Goal: Navigation & Orientation: Find specific page/section

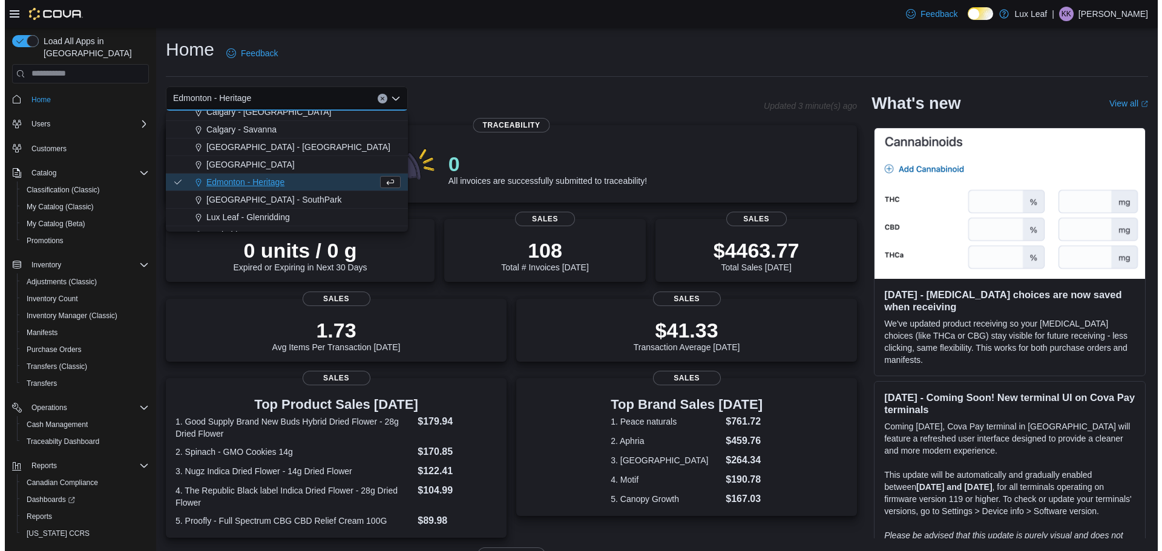
scroll to position [61, 0]
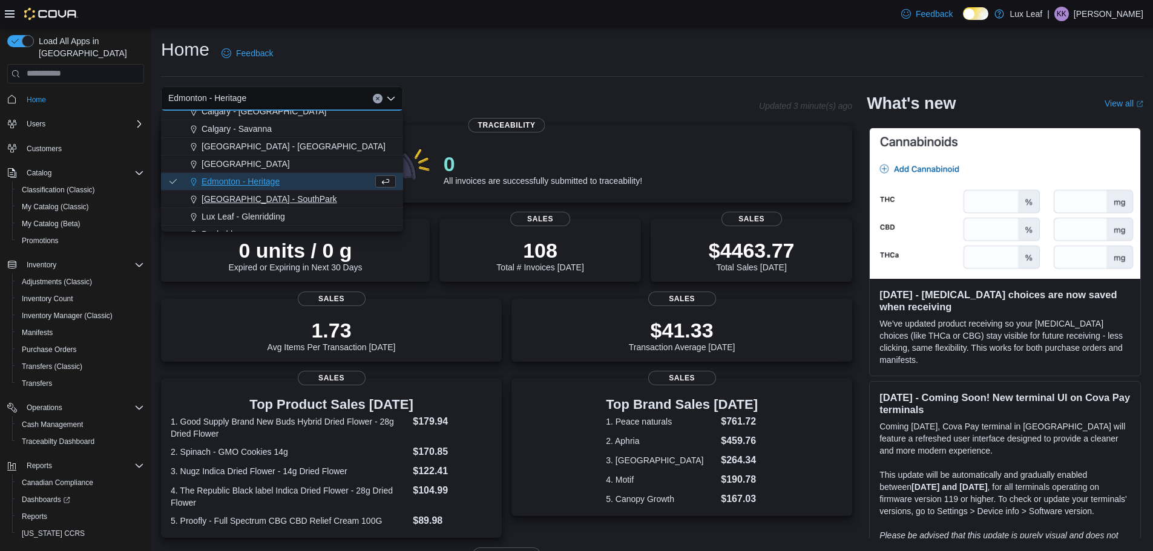
click at [255, 205] on span "[GEOGRAPHIC_DATA] - SouthPark" at bounding box center [270, 199] width 136 height 12
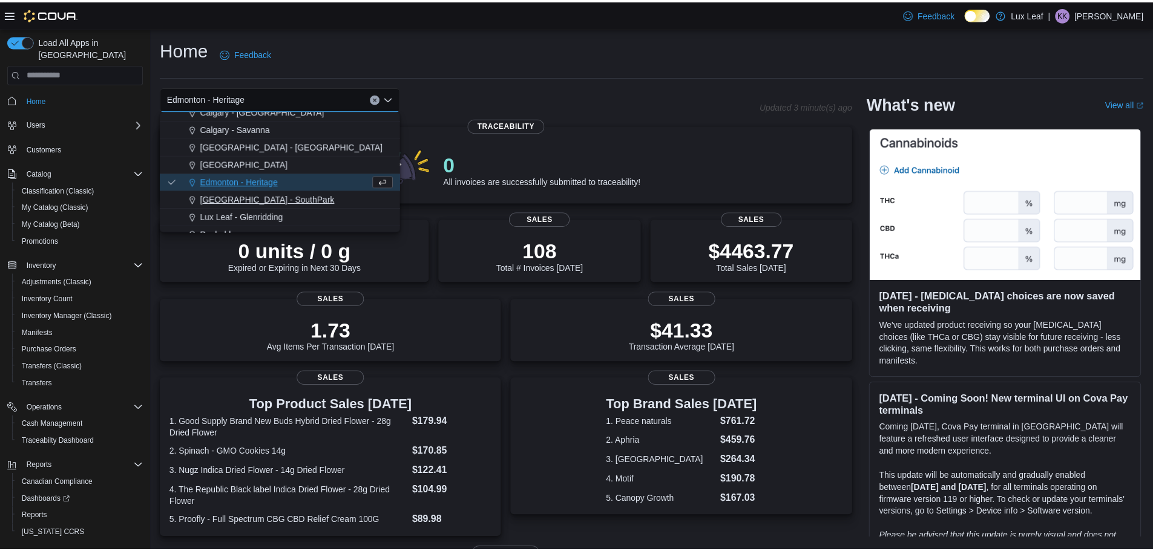
scroll to position [0, 0]
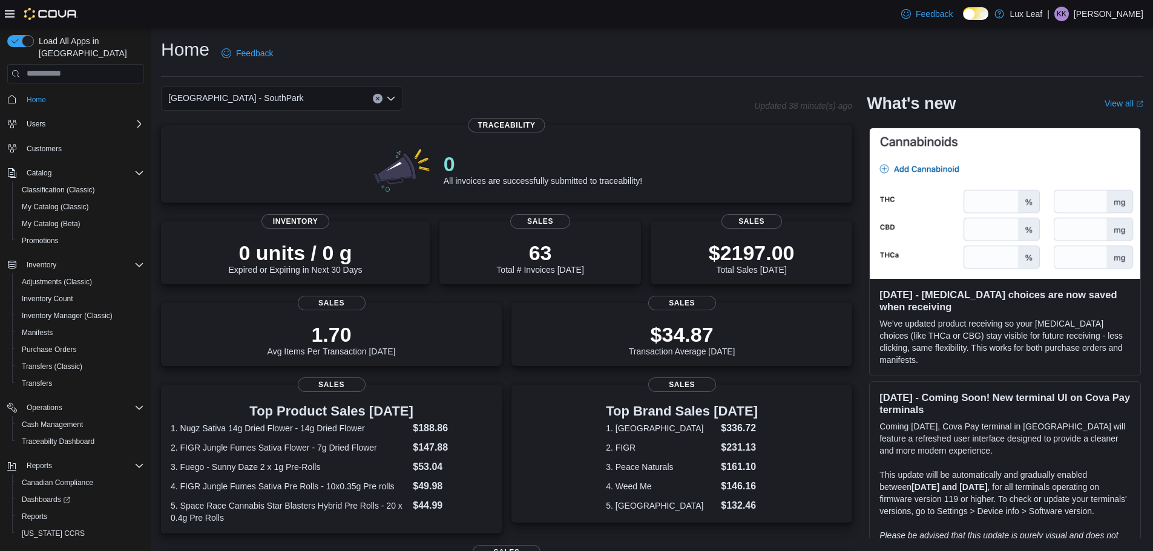
click at [292, 102] on div "[GEOGRAPHIC_DATA] - SouthPark Combo box. Selected. [GEOGRAPHIC_DATA] - [GEOGRAP…" at bounding box center [282, 99] width 242 height 24
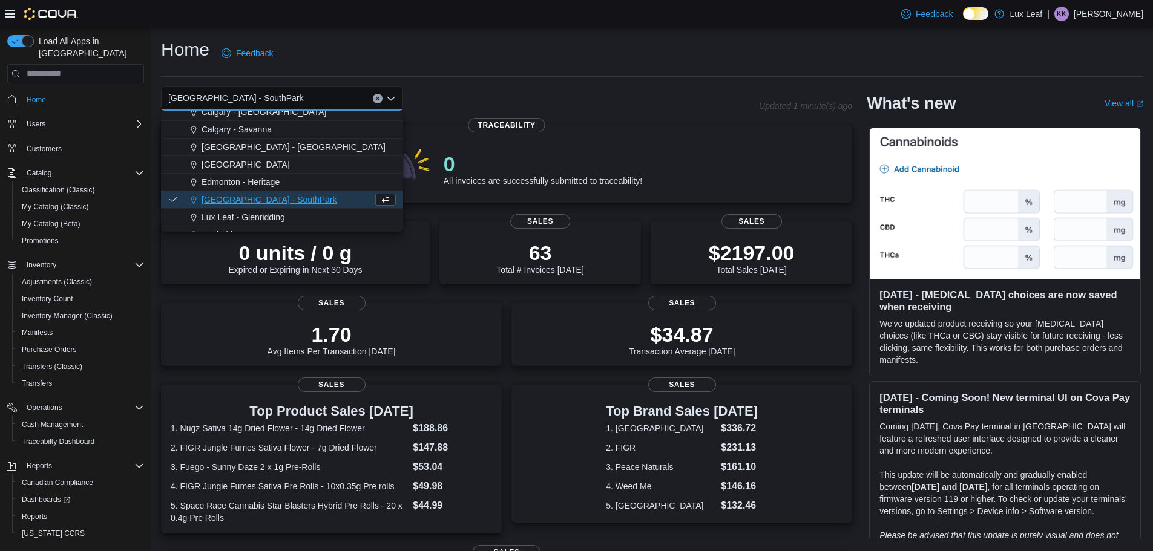
scroll to position [61, 0]
click at [261, 182] on span "Edmonton - Heritage" at bounding box center [241, 182] width 78 height 12
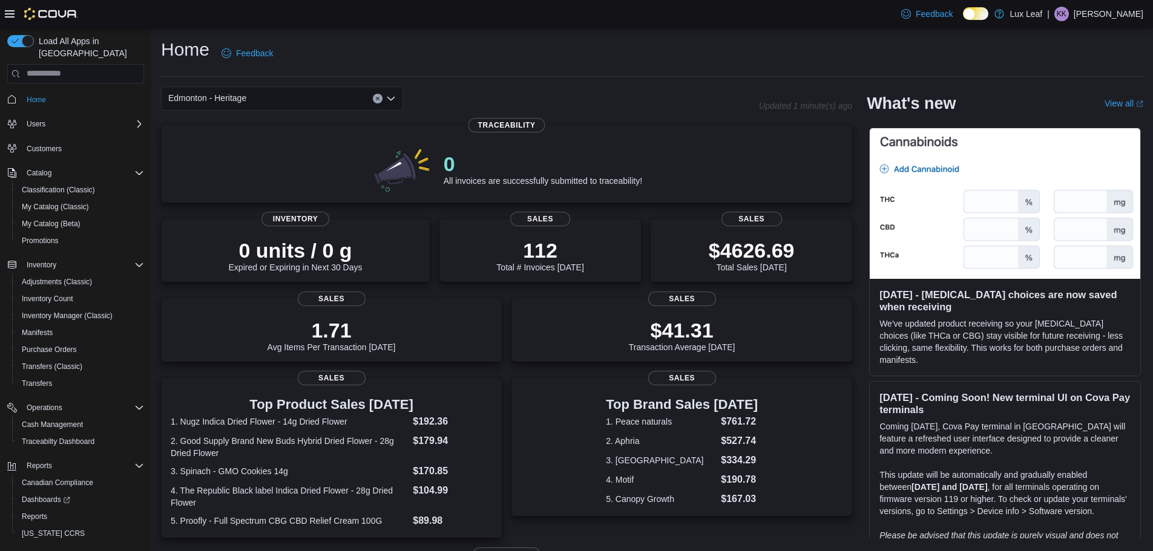
click at [319, 99] on div "Edmonton - Heritage Combo box. Selected. [GEOGRAPHIC_DATA] - Heritage. Press Ba…" at bounding box center [282, 99] width 242 height 24
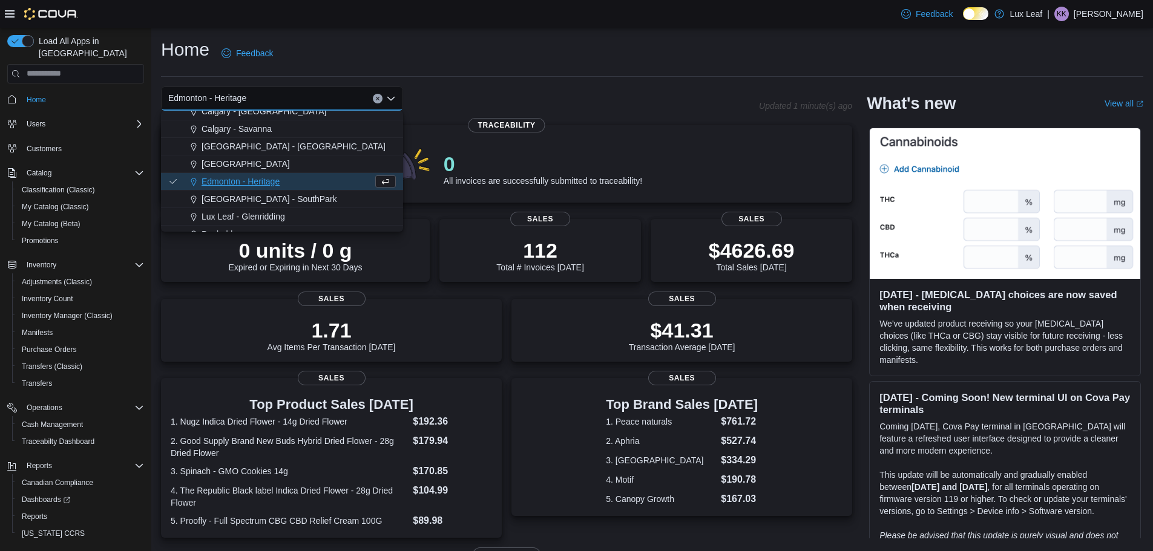
click at [265, 198] on span "[GEOGRAPHIC_DATA] - SouthPark" at bounding box center [270, 199] width 136 height 12
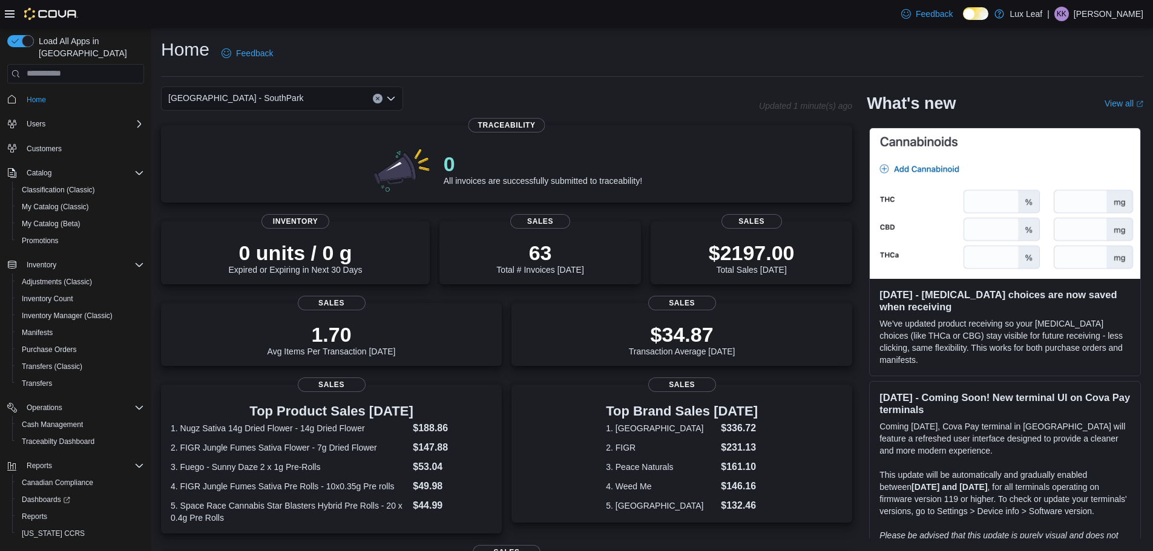
click at [334, 101] on div "[GEOGRAPHIC_DATA] - SouthPark Combo box. Selected. [GEOGRAPHIC_DATA] - [GEOGRAP…" at bounding box center [282, 99] width 242 height 24
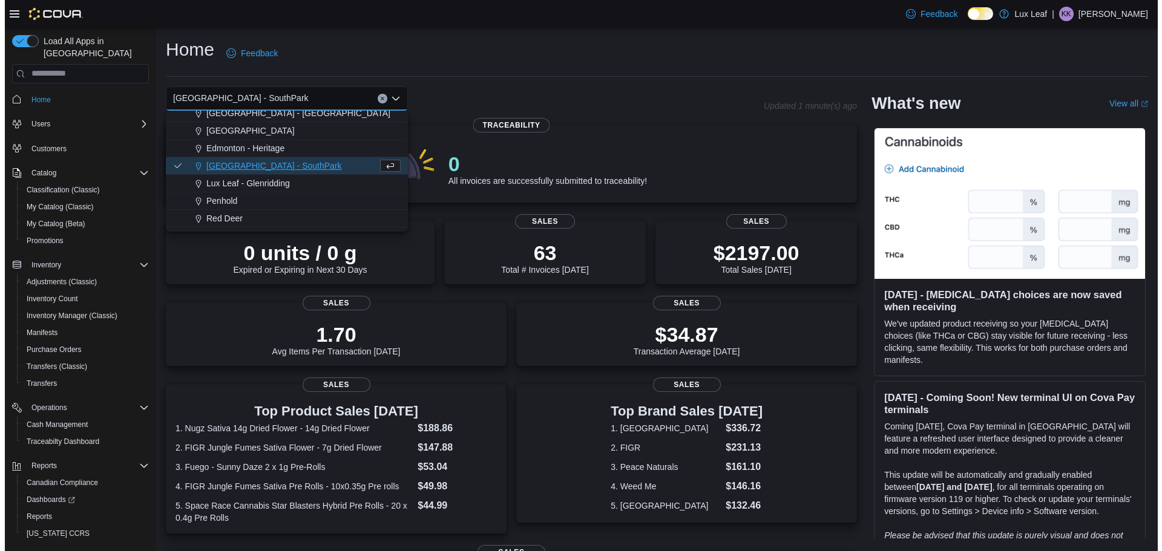
scroll to position [107, 0]
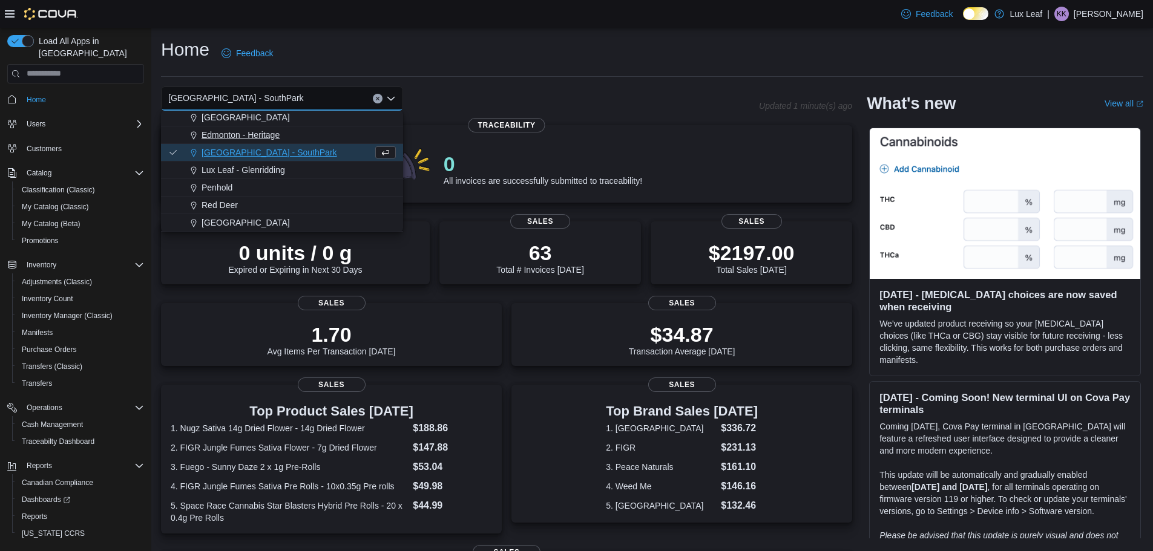
click at [245, 139] on span "Edmonton - Heritage" at bounding box center [241, 135] width 78 height 12
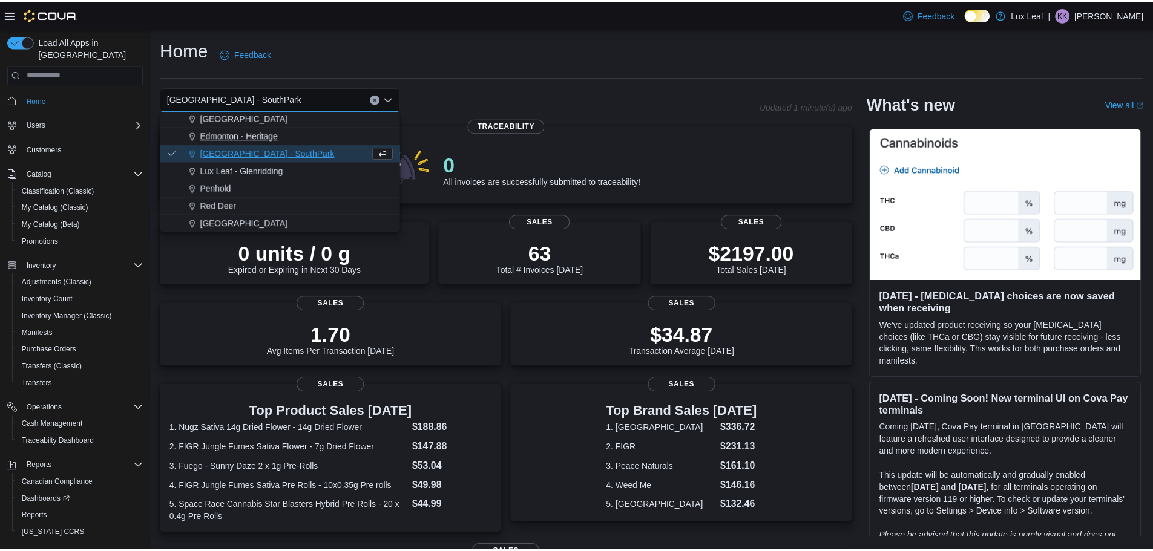
scroll to position [0, 0]
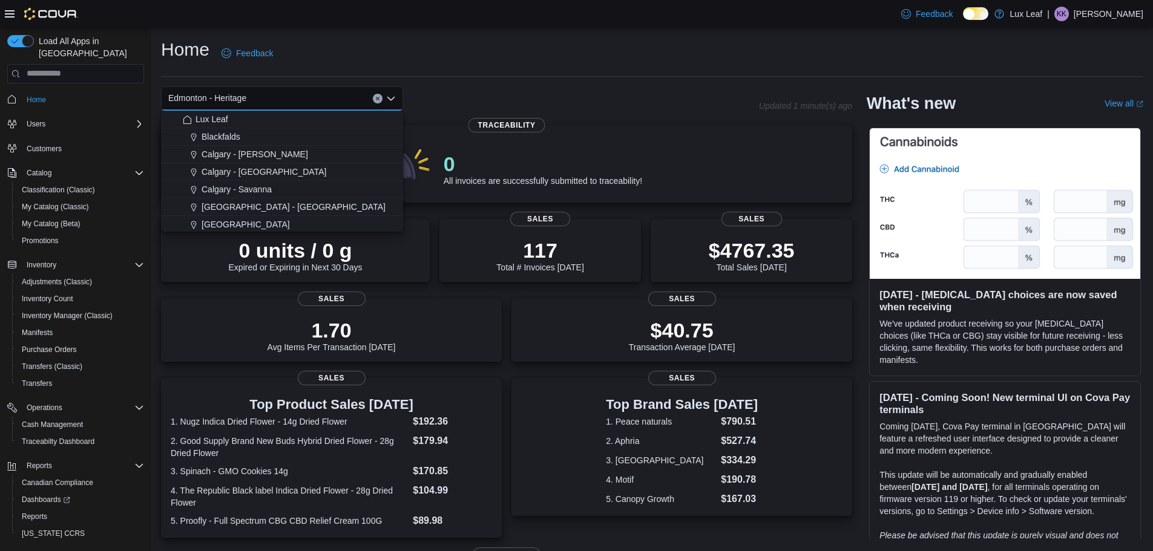
click at [520, 61] on div "Home Feedback" at bounding box center [652, 53] width 982 height 31
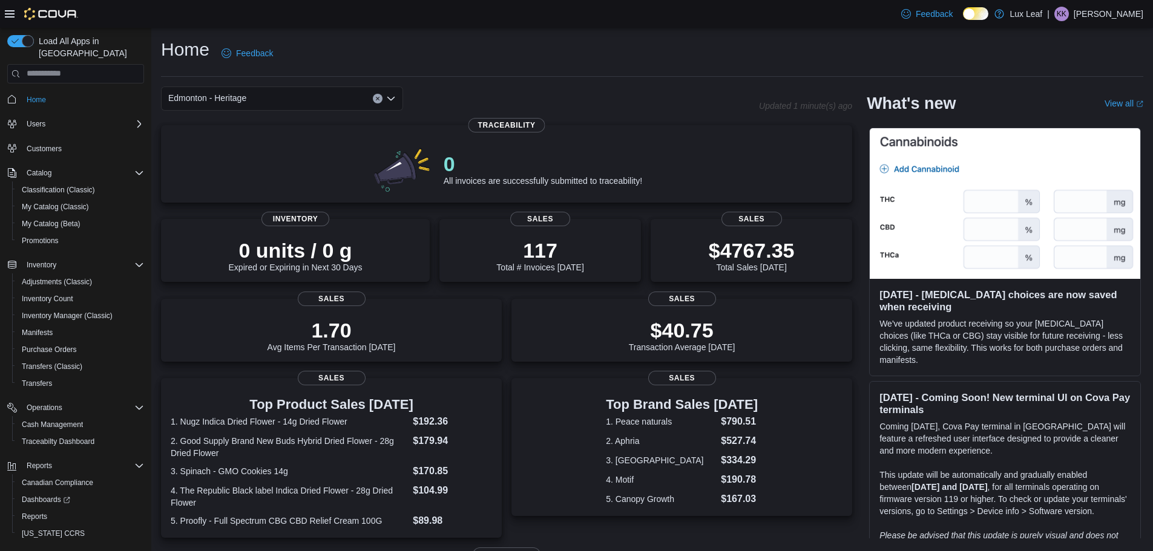
drag, startPoint x: 418, startPoint y: 73, endPoint x: 425, endPoint y: 70, distance: 7.9
click at [425, 70] on div "Home Feedback" at bounding box center [652, 57] width 982 height 39
click at [461, 48] on div "Home Feedback" at bounding box center [652, 53] width 982 height 31
click at [462, 79] on div "Home Feedback Edmonton - Heritage Updated 1 minute(s) ago 0 All invoices are su…" at bounding box center [652, 420] width 1002 height 784
drag, startPoint x: 447, startPoint y: 45, endPoint x: 461, endPoint y: 41, distance: 14.0
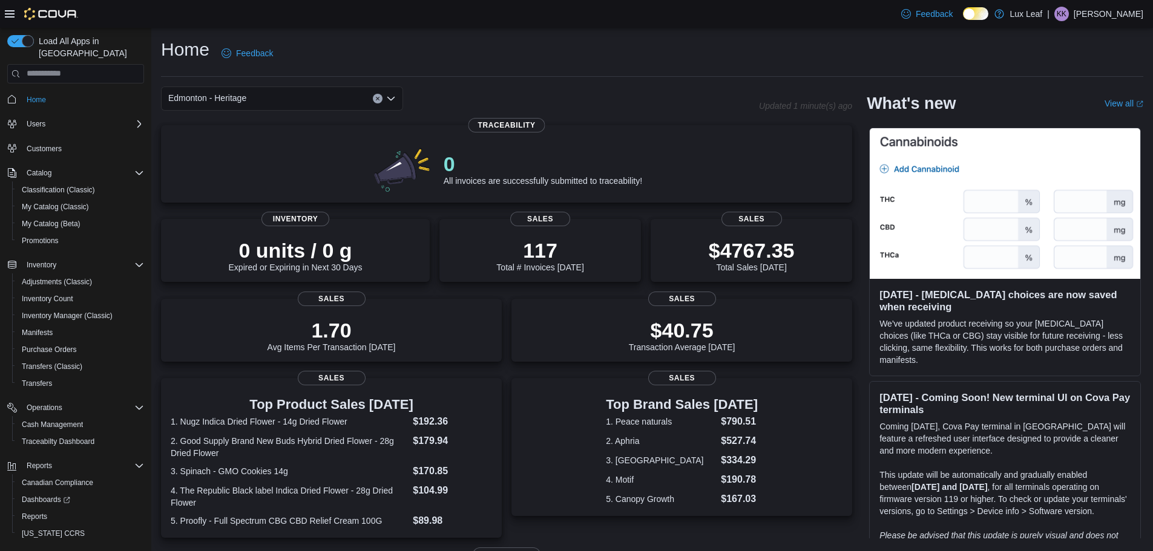
click at [450, 43] on div "Home Feedback" at bounding box center [652, 53] width 982 height 31
click at [556, 73] on div "Home Feedback" at bounding box center [652, 57] width 982 height 39
drag, startPoint x: 455, startPoint y: 41, endPoint x: 449, endPoint y: 40, distance: 6.1
click at [454, 41] on div "Home Feedback" at bounding box center [652, 53] width 982 height 31
click at [702, 107] on div "Edmonton - Heritage" at bounding box center [460, 99] width 598 height 24
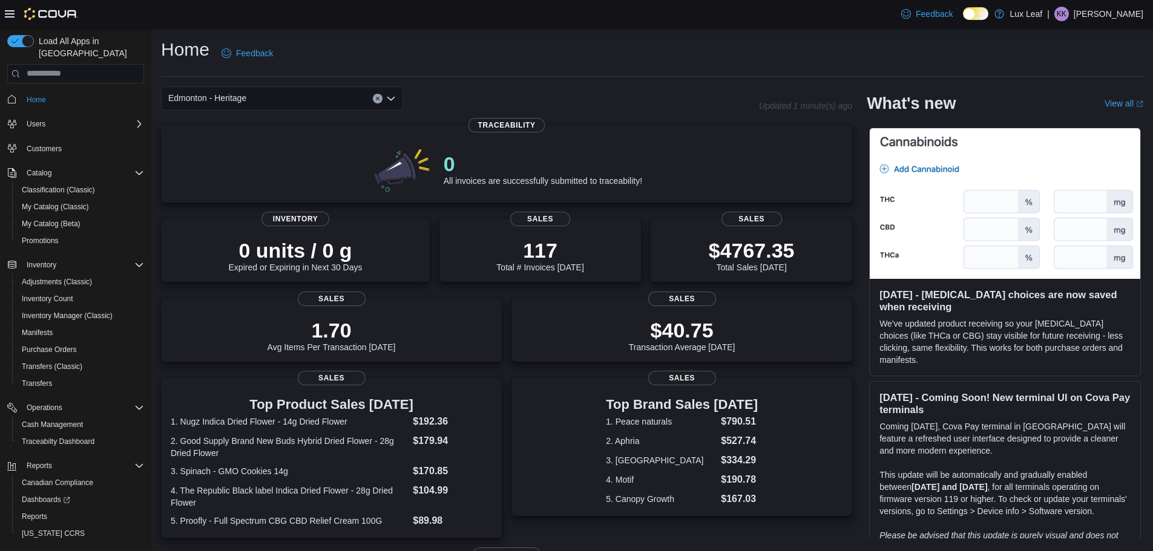
click at [468, 68] on div "Home Feedback" at bounding box center [652, 57] width 982 height 39
click at [306, 100] on div "Edmonton - Heritage" at bounding box center [282, 99] width 242 height 24
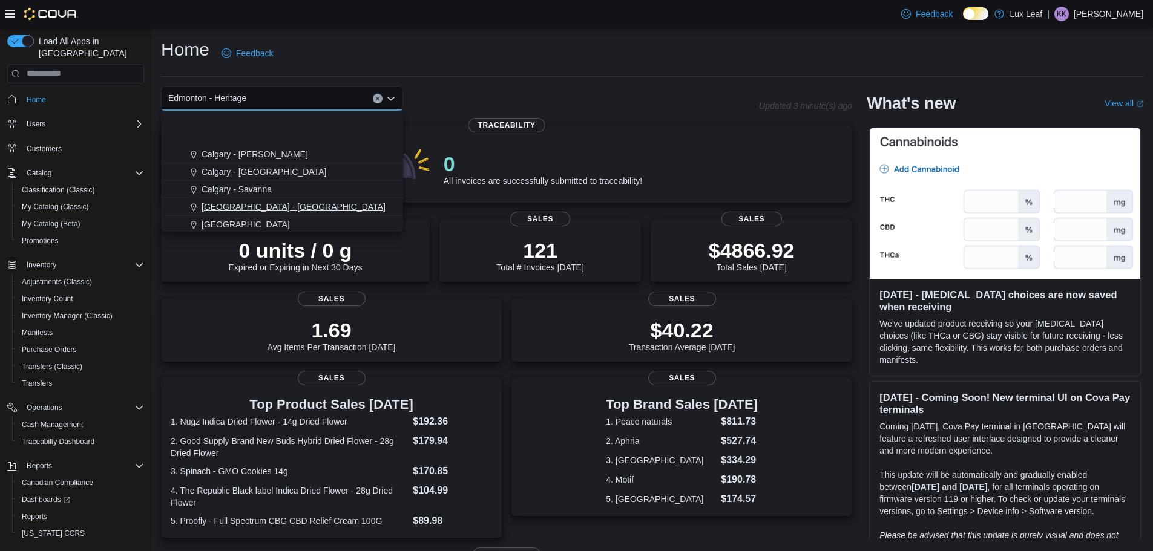
scroll to position [107, 0]
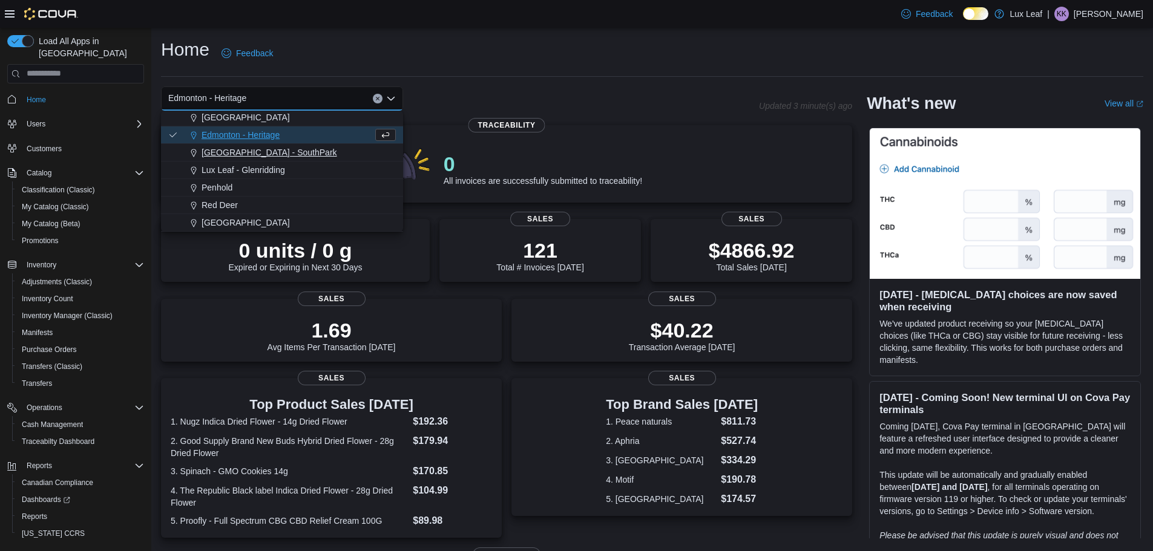
click at [255, 156] on span "[GEOGRAPHIC_DATA] - SouthPark" at bounding box center [270, 152] width 136 height 12
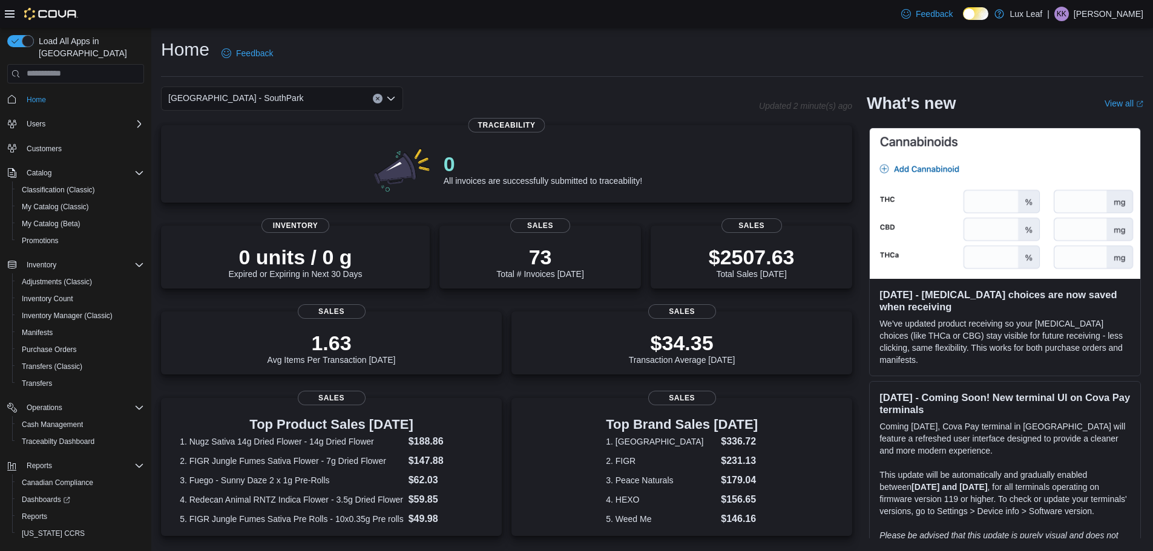
click at [179, 106] on div "[GEOGRAPHIC_DATA] - SouthPark" at bounding box center [282, 99] width 242 height 24
click at [611, 57] on div "Home Feedback" at bounding box center [652, 53] width 982 height 31
